Goal: Task Accomplishment & Management: Complete application form

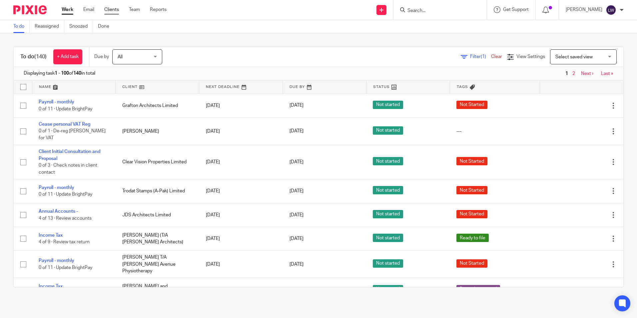
click at [110, 9] on link "Clients" at bounding box center [111, 9] width 15 height 7
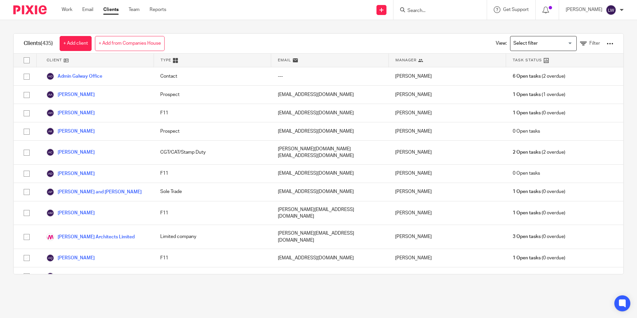
click at [449, 12] on input "Search" at bounding box center [437, 11] width 60 height 6
type input "JDS"
click at [449, 28] on link at bounding box center [477, 28] width 143 height 15
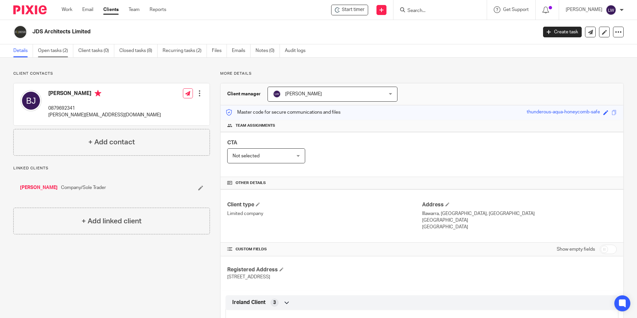
click at [53, 48] on link "Open tasks (2)" at bounding box center [55, 50] width 35 height 13
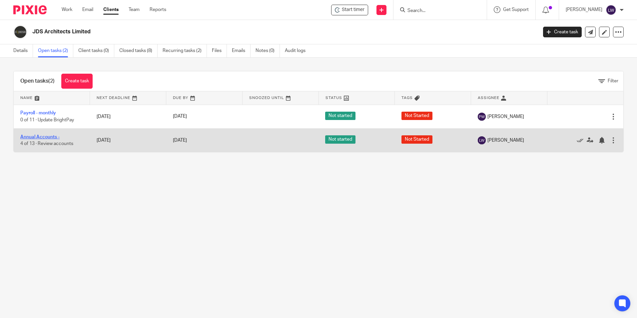
click at [46, 136] on link "Annual Accounts -" at bounding box center [39, 137] width 39 height 5
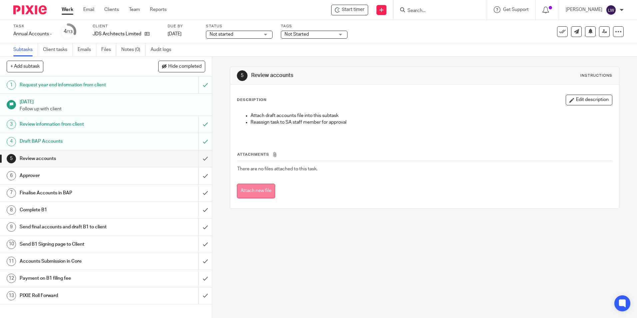
click at [251, 188] on button "Attach new file" at bounding box center [256, 191] width 38 height 15
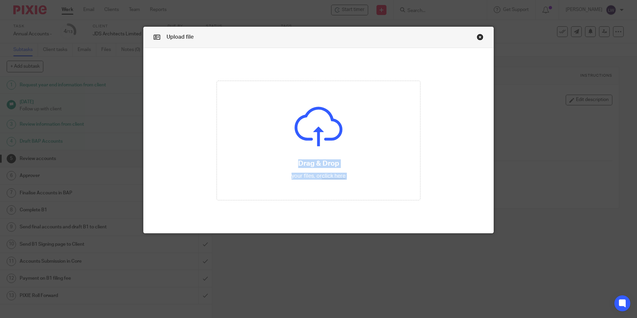
drag, startPoint x: 237, startPoint y: 41, endPoint x: -293, endPoint y: 76, distance: 531.3
click at [0, 76] on html "Work Email Clients Team Reports Work Email Clients Team Reports Settings Start …" at bounding box center [318, 159] width 637 height 318
click at [304, 103] on input "file" at bounding box center [318, 140] width 203 height 119
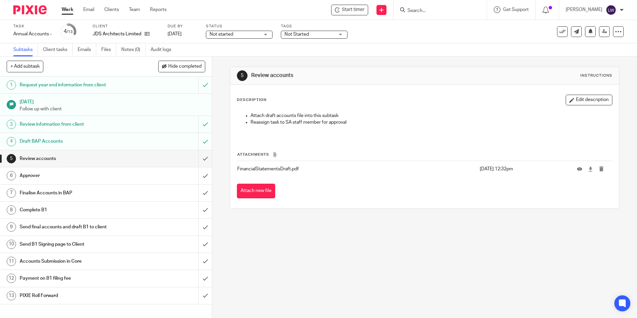
click at [265, 32] on div "Not started Not started" at bounding box center [239, 35] width 67 height 8
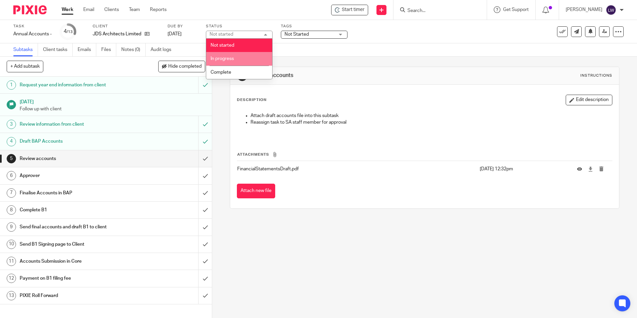
click at [233, 59] on span "In progress" at bounding box center [222, 58] width 23 height 5
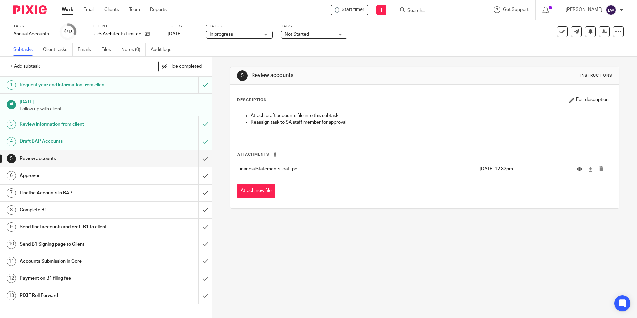
click at [312, 34] on span "Not Started" at bounding box center [310, 34] width 50 height 7
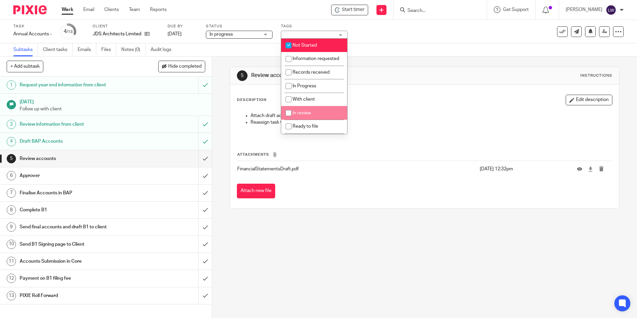
click at [312, 118] on li "In review" at bounding box center [314, 113] width 66 height 14
checkbox input "true"
click at [288, 42] on input "checkbox" at bounding box center [288, 45] width 13 height 13
checkbox input "false"
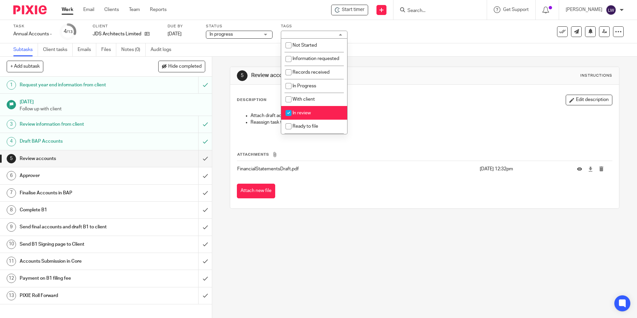
click at [399, 47] on div "Subtasks Client tasks Emails Files Notes (0) Audit logs" at bounding box center [318, 49] width 637 height 13
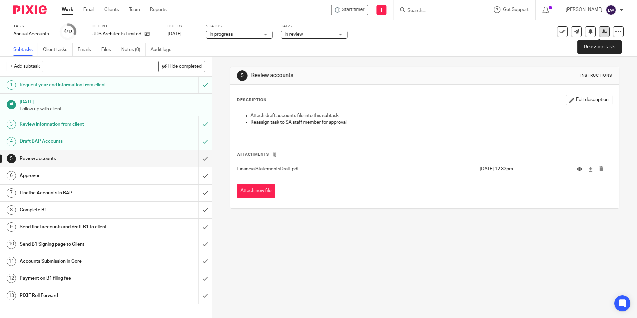
click at [602, 31] on icon at bounding box center [604, 31] width 5 height 5
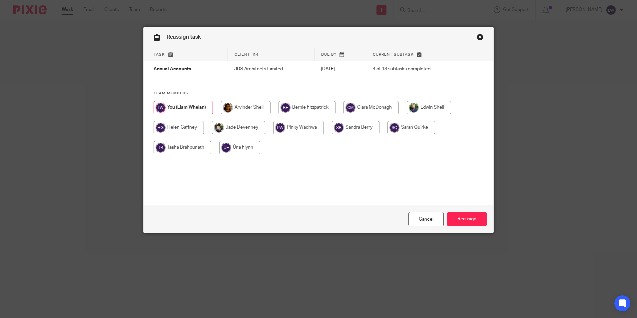
click at [240, 109] on input "radio" at bounding box center [246, 107] width 50 height 13
radio input "true"
click at [465, 215] on input "Reassign" at bounding box center [467, 219] width 40 height 14
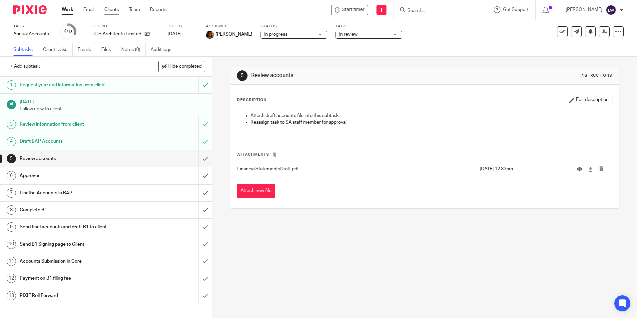
click at [110, 9] on link "Clients" at bounding box center [111, 9] width 15 height 7
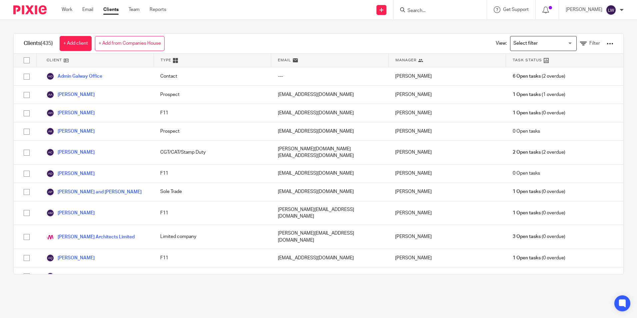
click at [438, 13] on input "Search" at bounding box center [437, 11] width 60 height 6
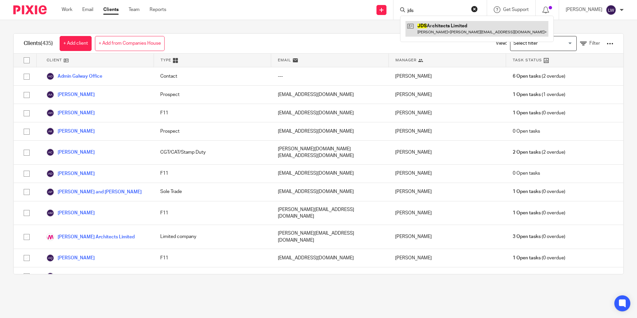
type input "jds"
click at [457, 31] on link at bounding box center [477, 28] width 143 height 15
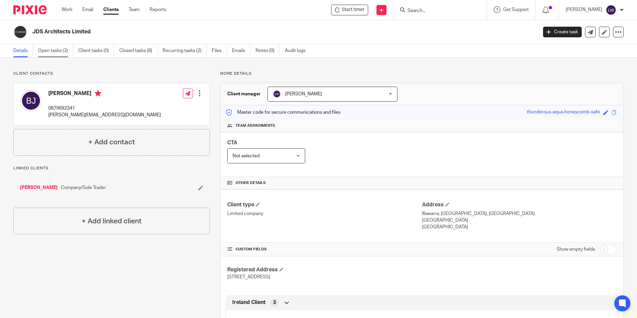
click at [48, 49] on link "Open tasks (2)" at bounding box center [55, 50] width 35 height 13
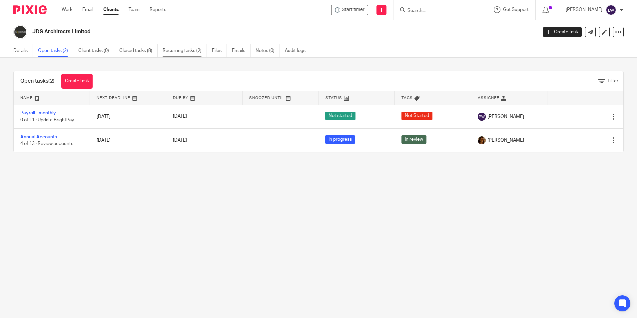
click at [175, 49] on link "Recurring tasks (2)" at bounding box center [185, 50] width 44 height 13
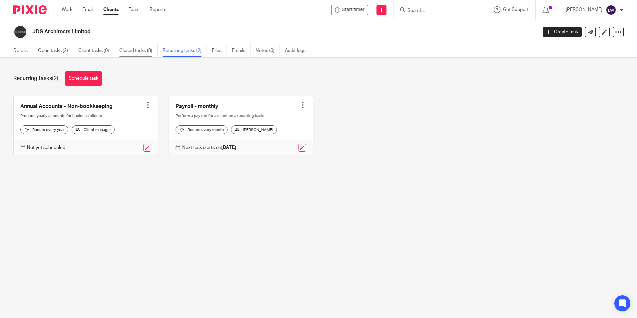
click at [146, 49] on link "Closed tasks (8)" at bounding box center [138, 50] width 38 height 13
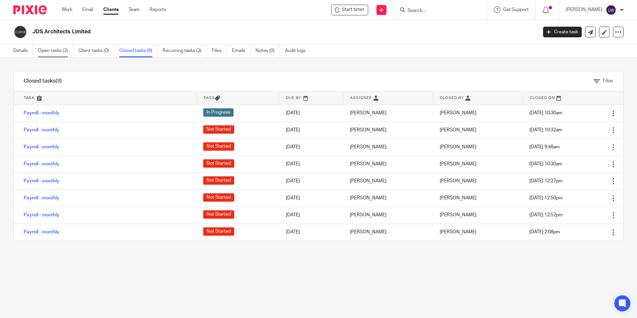
click at [61, 49] on link "Open tasks (2)" at bounding box center [55, 50] width 35 height 13
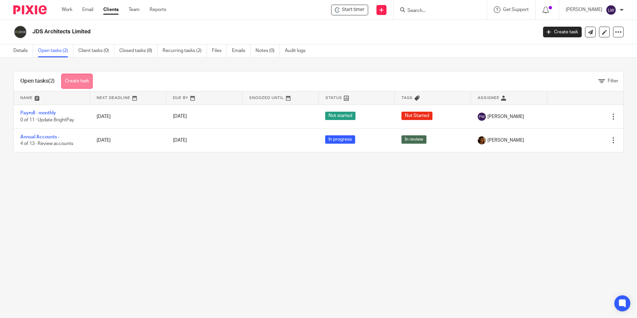
click at [76, 80] on link "Create task" at bounding box center [76, 81] width 31 height 15
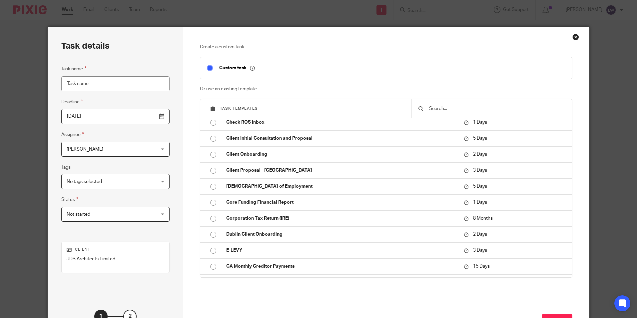
scroll to position [233, 0]
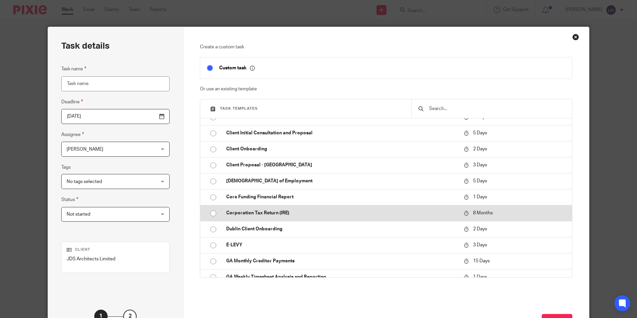
click at [265, 213] on p "Corporation Tax Return (IRE)" at bounding box center [341, 213] width 231 height 7
type input "2026-04-20"
type input "Corporation Tax Return (IRE)"
checkbox input "false"
radio input "true"
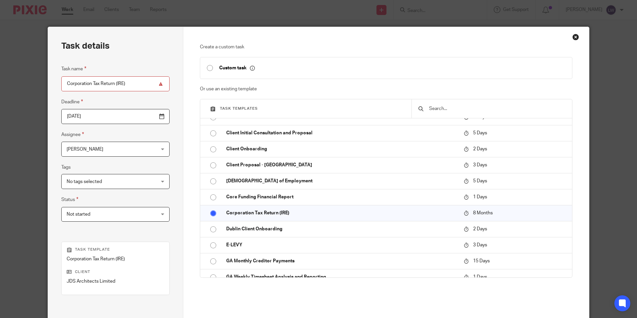
click at [148, 181] on div "No tags selected" at bounding box center [115, 181] width 108 height 15
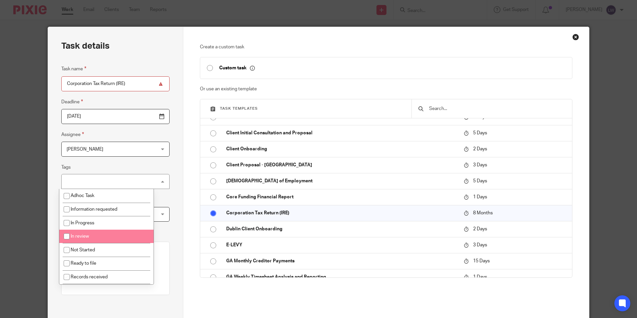
click at [113, 234] on li "In review" at bounding box center [106, 237] width 94 height 14
checkbox input "true"
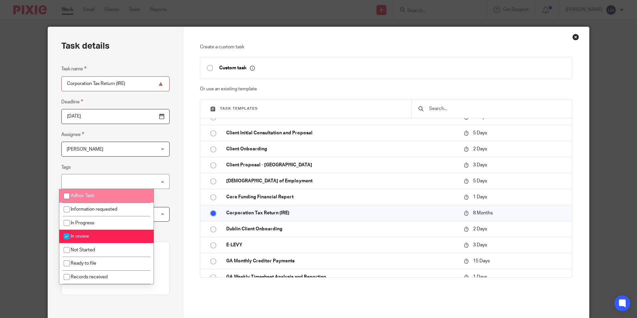
click at [132, 165] on fieldset "Tags In review Adhoc Task Information requested In Progress In review Not Start…" at bounding box center [115, 176] width 108 height 26
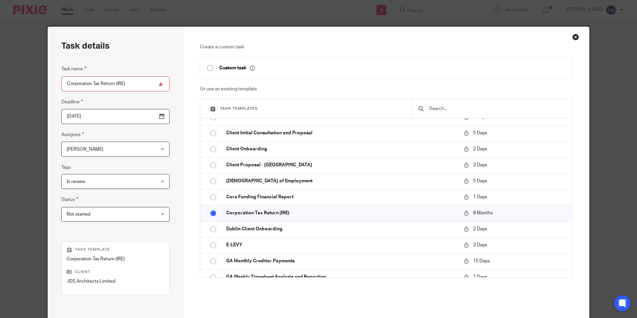
click at [148, 214] on div "Not started Not started" at bounding box center [115, 214] width 108 height 15
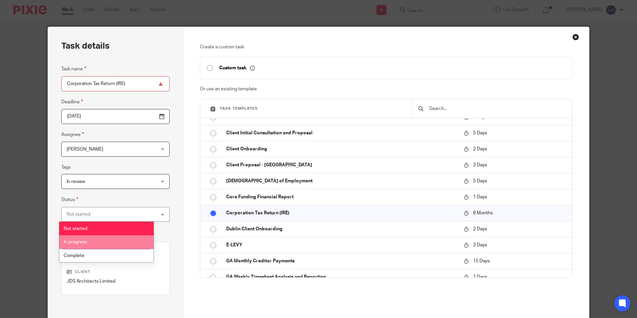
click at [105, 245] on li "In progress" at bounding box center [106, 242] width 94 height 14
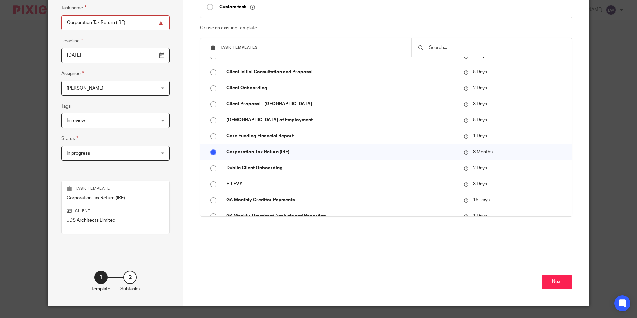
scroll to position [67, 0]
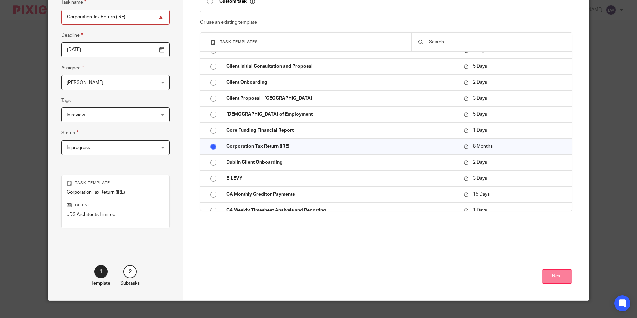
click at [557, 277] on button "Next" at bounding box center [557, 276] width 31 height 14
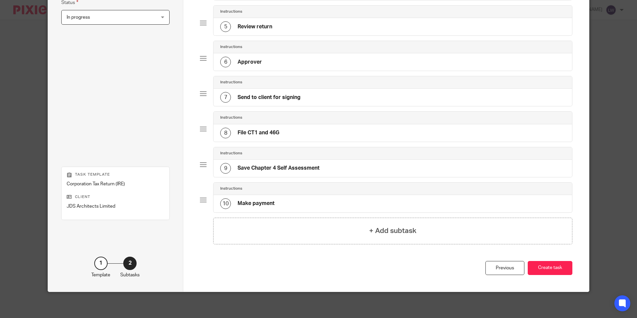
scroll to position [198, 0]
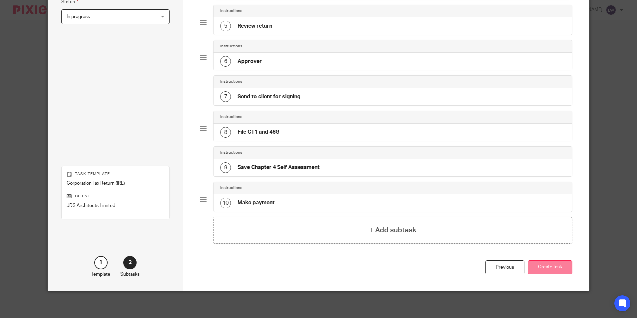
click at [549, 267] on button "Create task" at bounding box center [550, 267] width 45 height 14
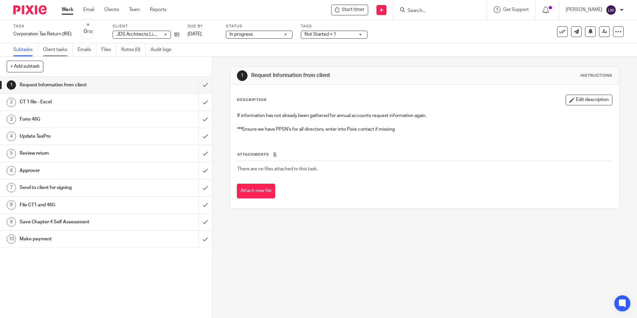
click at [60, 48] on link "Client tasks" at bounding box center [58, 49] width 30 height 13
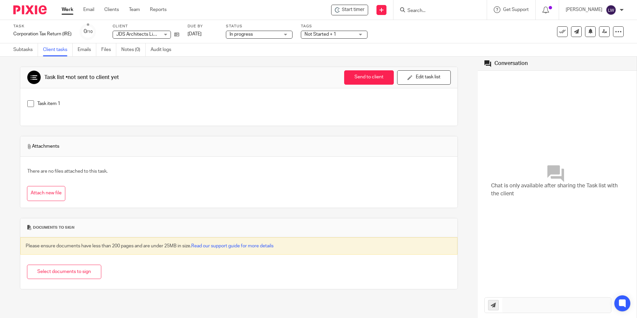
click at [68, 7] on link "Work" at bounding box center [68, 9] width 12 height 7
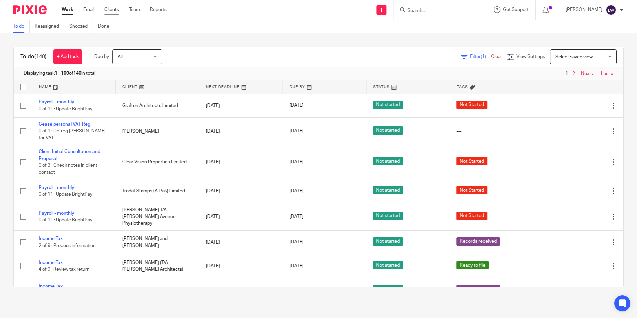
click at [115, 8] on link "Clients" at bounding box center [111, 9] width 15 height 7
click at [427, 10] on input "Search" at bounding box center [437, 11] width 60 height 6
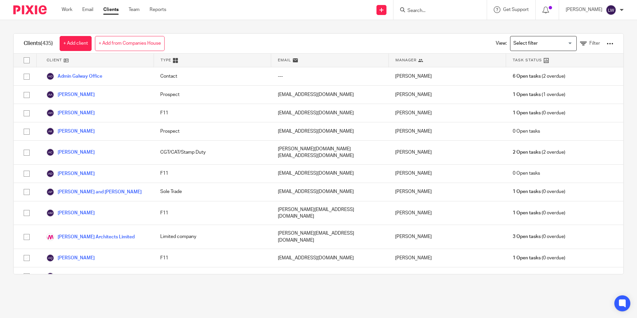
click at [450, 9] on input "Search" at bounding box center [437, 11] width 60 height 6
type input "jds"
click button "submit" at bounding box center [0, 0] width 0 height 0
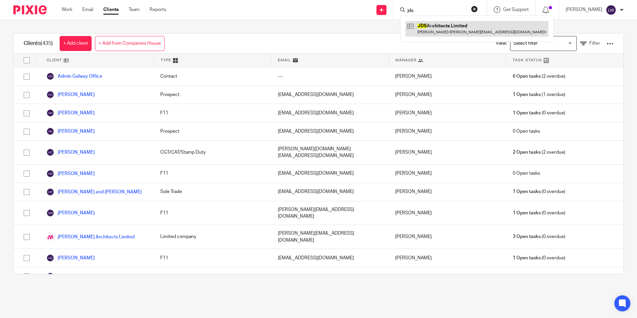
click at [455, 26] on link at bounding box center [477, 28] width 143 height 15
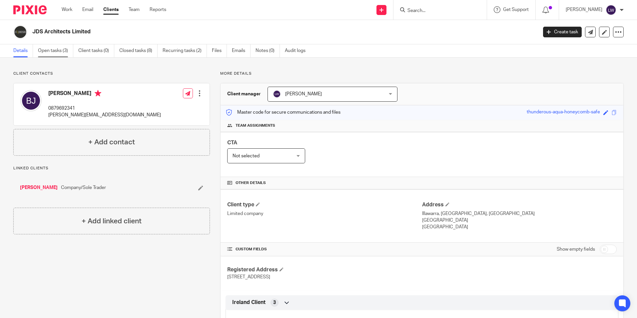
click at [53, 49] on link "Open tasks (3)" at bounding box center [55, 50] width 35 height 13
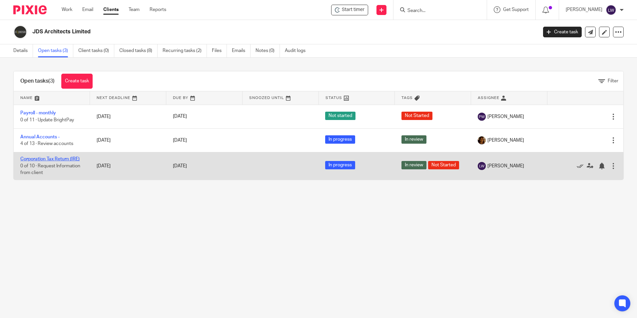
click at [39, 158] on link "Corporation Tax Return (IRE)" at bounding box center [49, 159] width 59 height 5
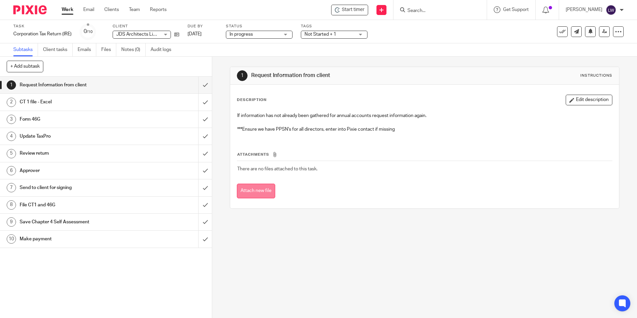
click at [246, 191] on button "Attach new file" at bounding box center [256, 191] width 38 height 15
click at [255, 188] on button "Attach new file" at bounding box center [256, 191] width 38 height 15
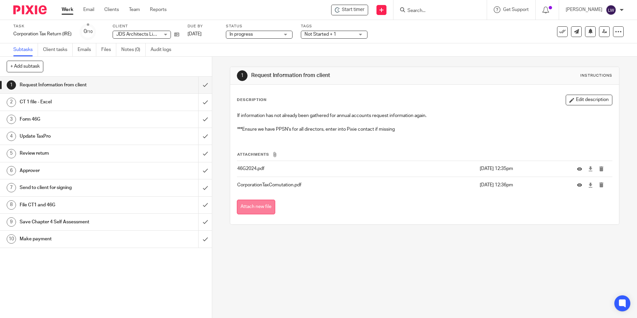
click at [251, 205] on button "Attach new file" at bounding box center [256, 207] width 38 height 15
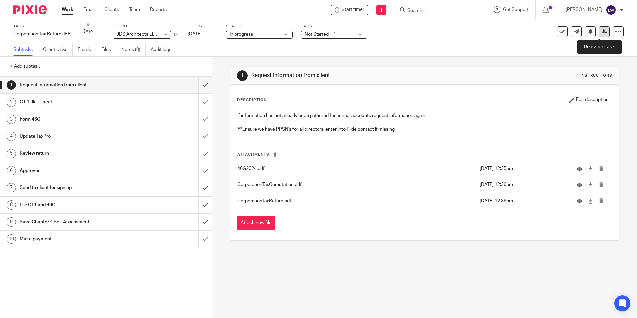
click at [602, 31] on icon at bounding box center [604, 31] width 5 height 5
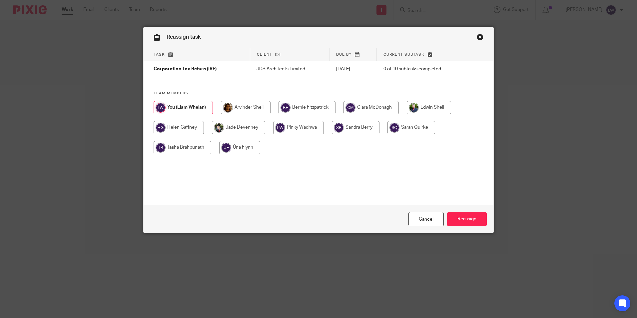
click at [244, 105] on input "radio" at bounding box center [246, 107] width 50 height 13
radio input "true"
click at [453, 220] on input "Reassign" at bounding box center [467, 219] width 40 height 14
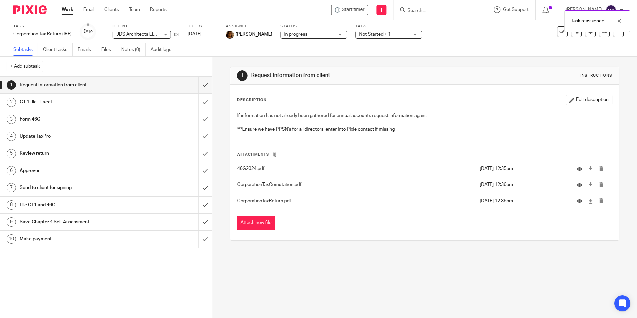
click at [68, 10] on link "Work" at bounding box center [68, 9] width 12 height 7
